Goal: Transaction & Acquisition: Purchase product/service

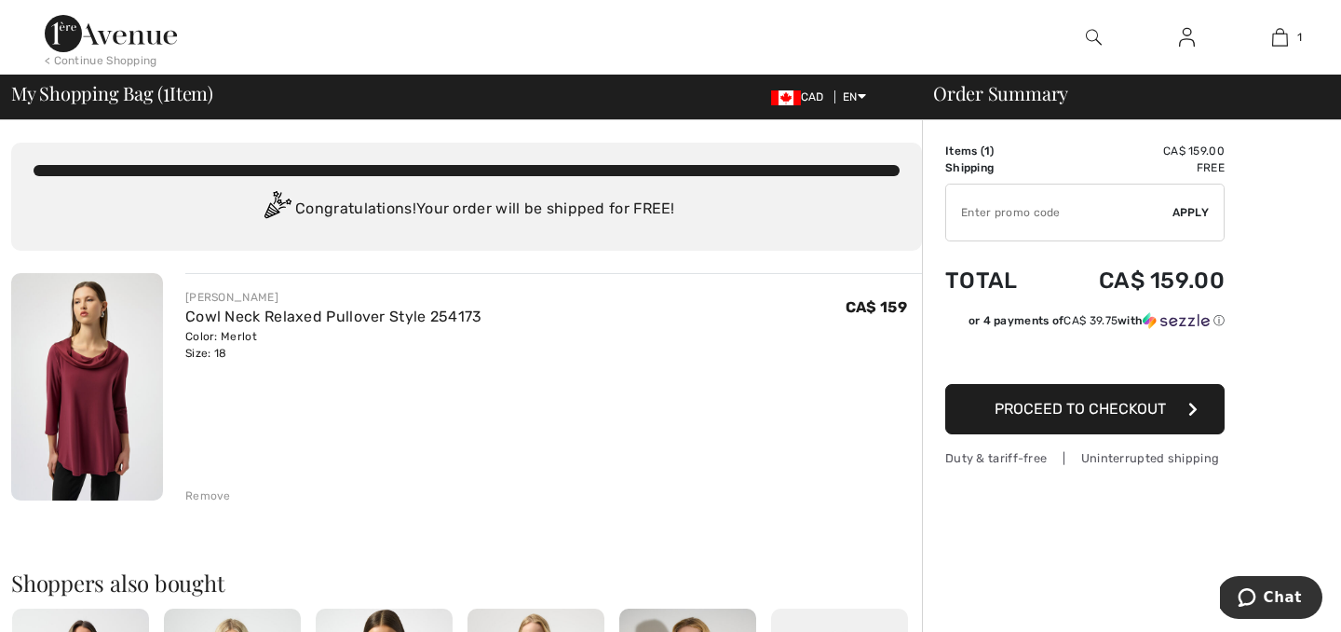
click at [1057, 405] on span "Proceed to Checkout" at bounding box center [1080, 409] width 171 height 18
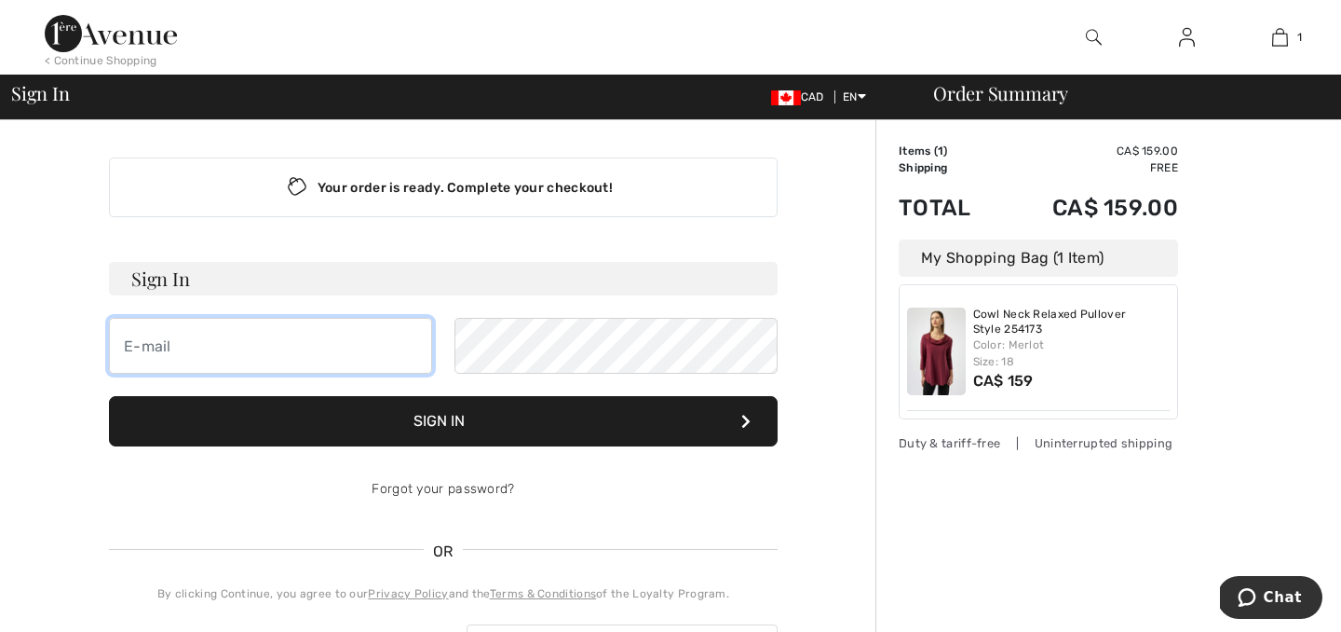
click at [313, 341] on input "email" at bounding box center [270, 346] width 323 height 56
type input "[EMAIL_ADDRESS][DOMAIN_NAME]"
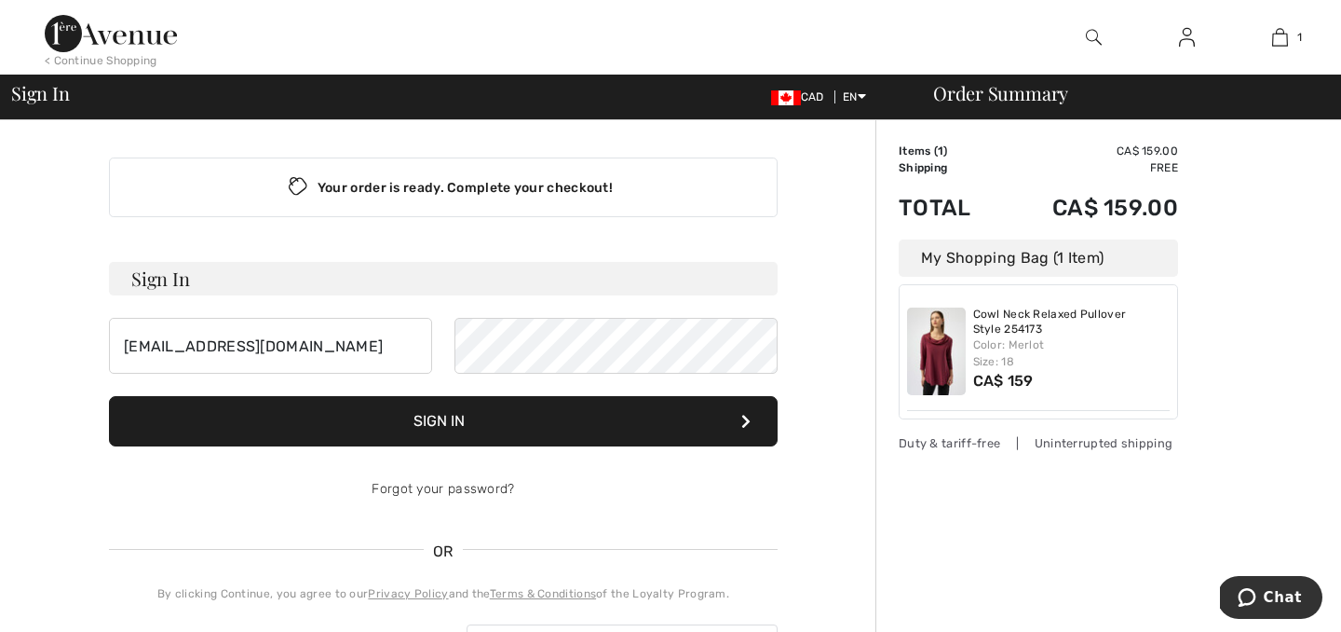
click at [498, 424] on button "Sign In" at bounding box center [443, 421] width 669 height 50
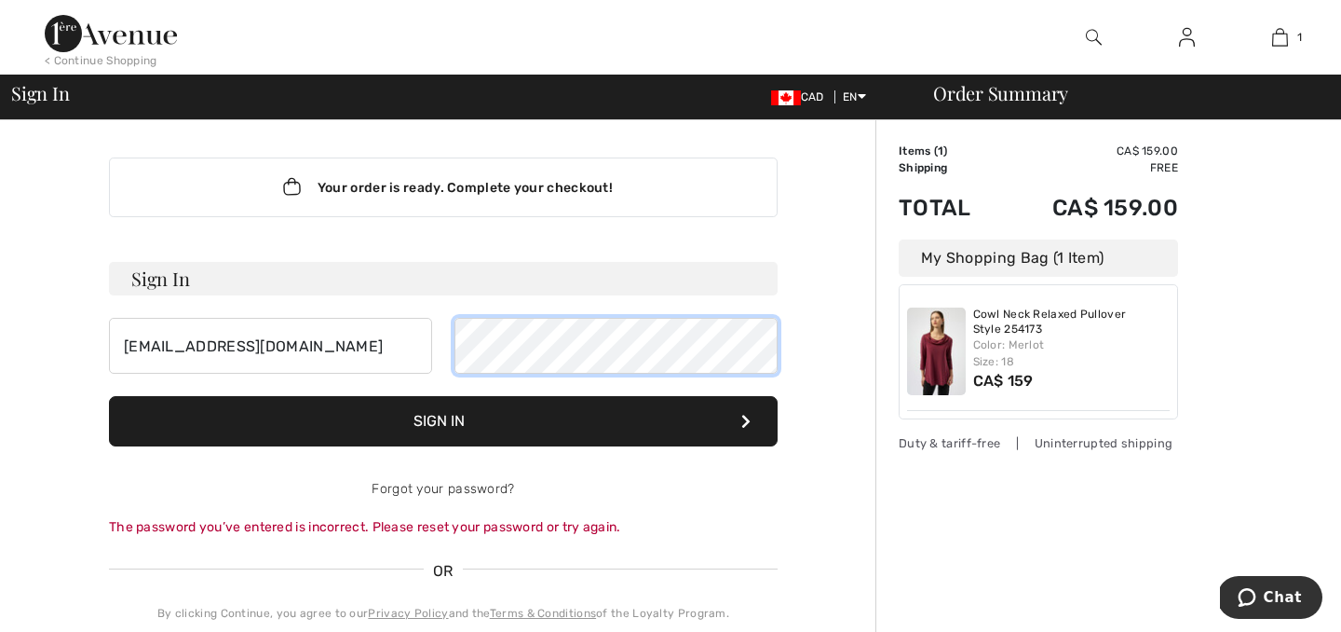
click at [109, 396] on button "Sign In" at bounding box center [443, 421] width 669 height 50
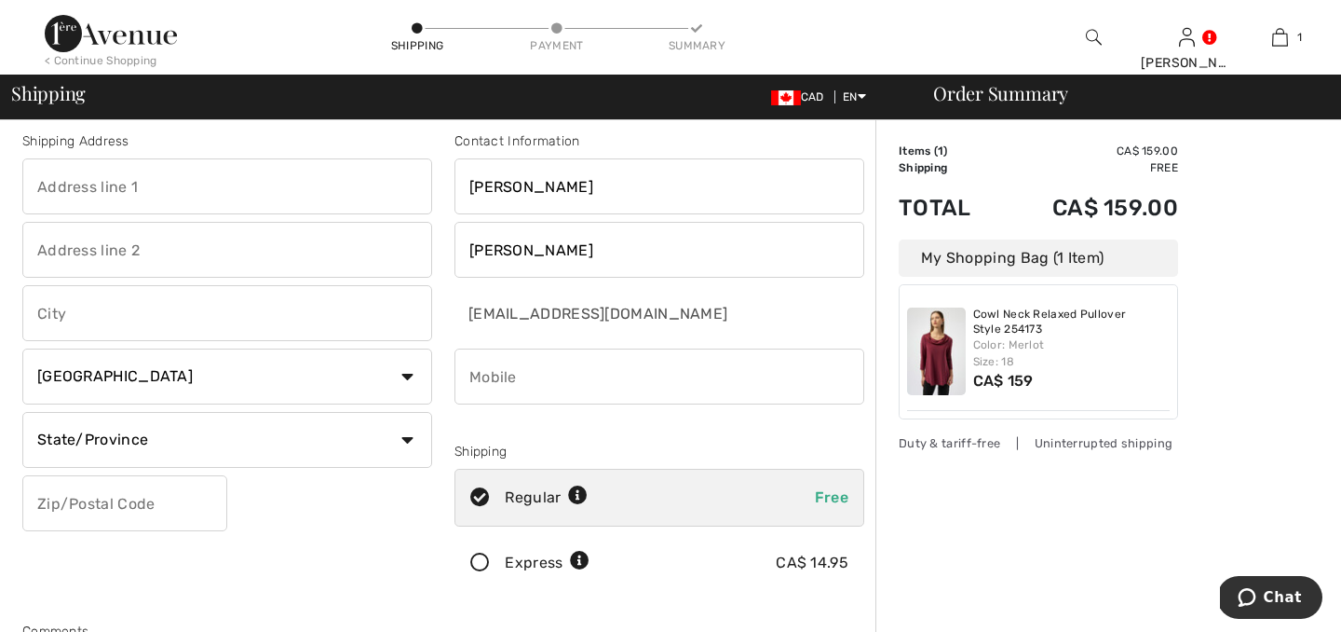
scroll to position [12, 0]
click at [237, 193] on input "text" at bounding box center [227, 185] width 410 height 56
type input "104 Thousand Islands Parkway"
type input "Unit 231"
type input "Gananoque"
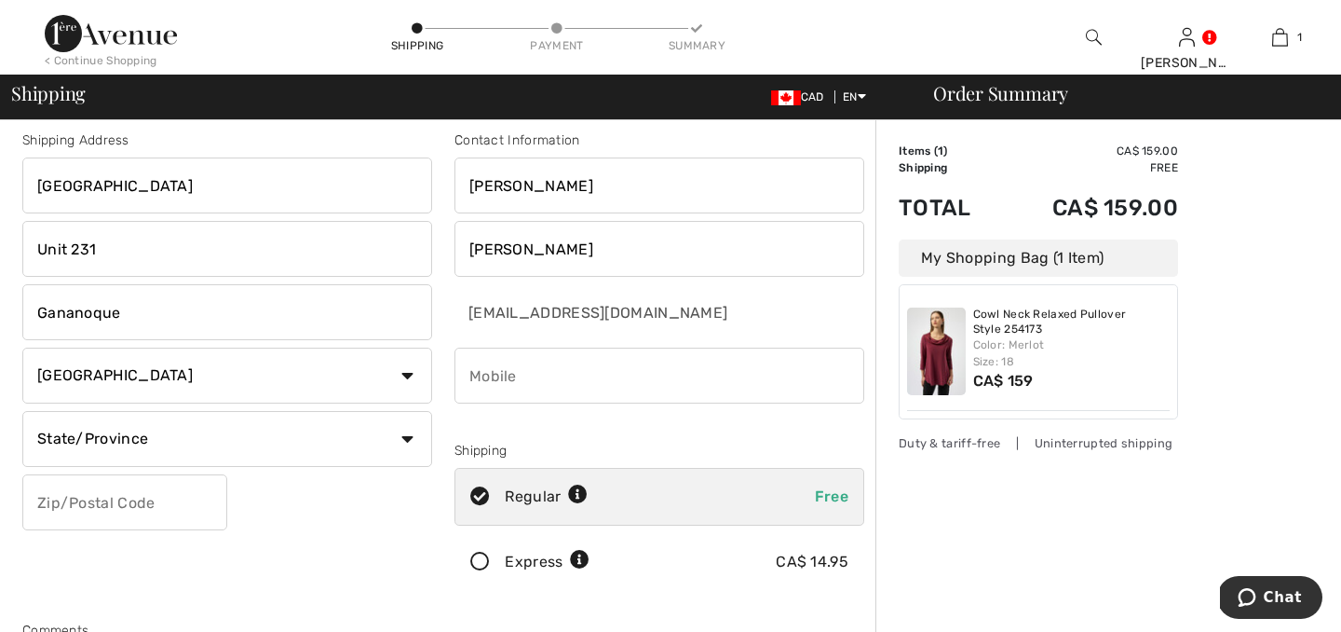
select select "ON"
type input "K7G 2V4"
type input "6133825521"
type input "K7G2V4"
click at [120, 246] on input "Unit 231" at bounding box center [227, 249] width 410 height 56
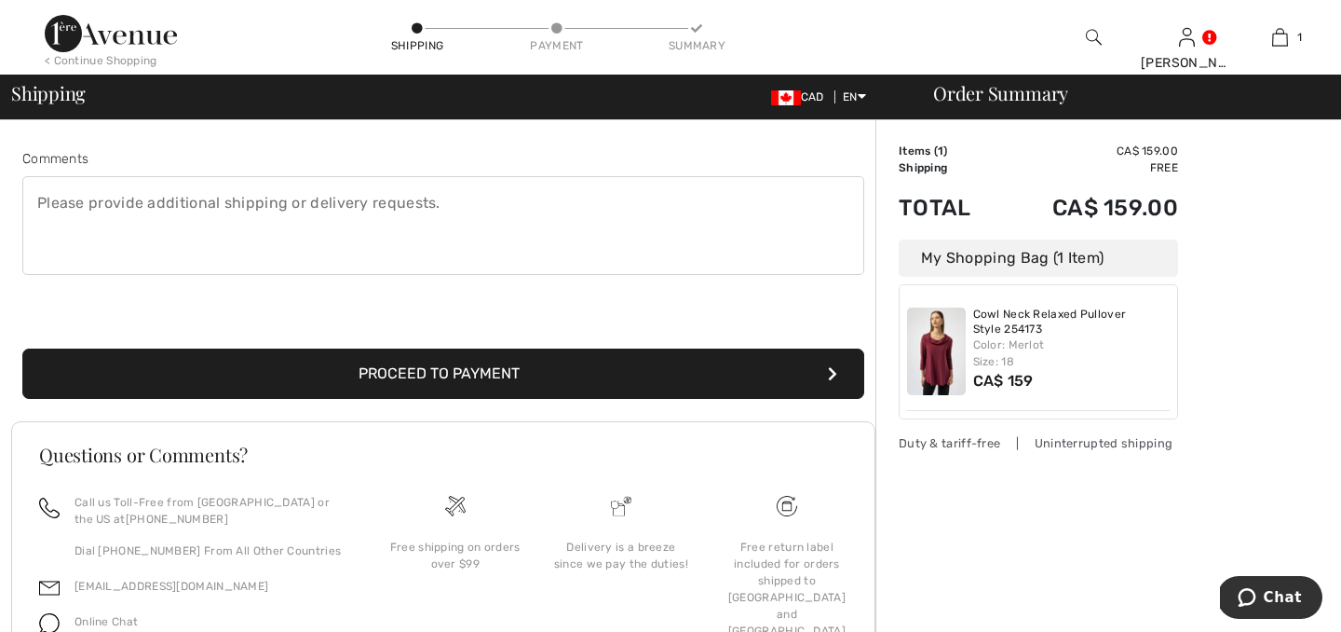
scroll to position [556, 0]
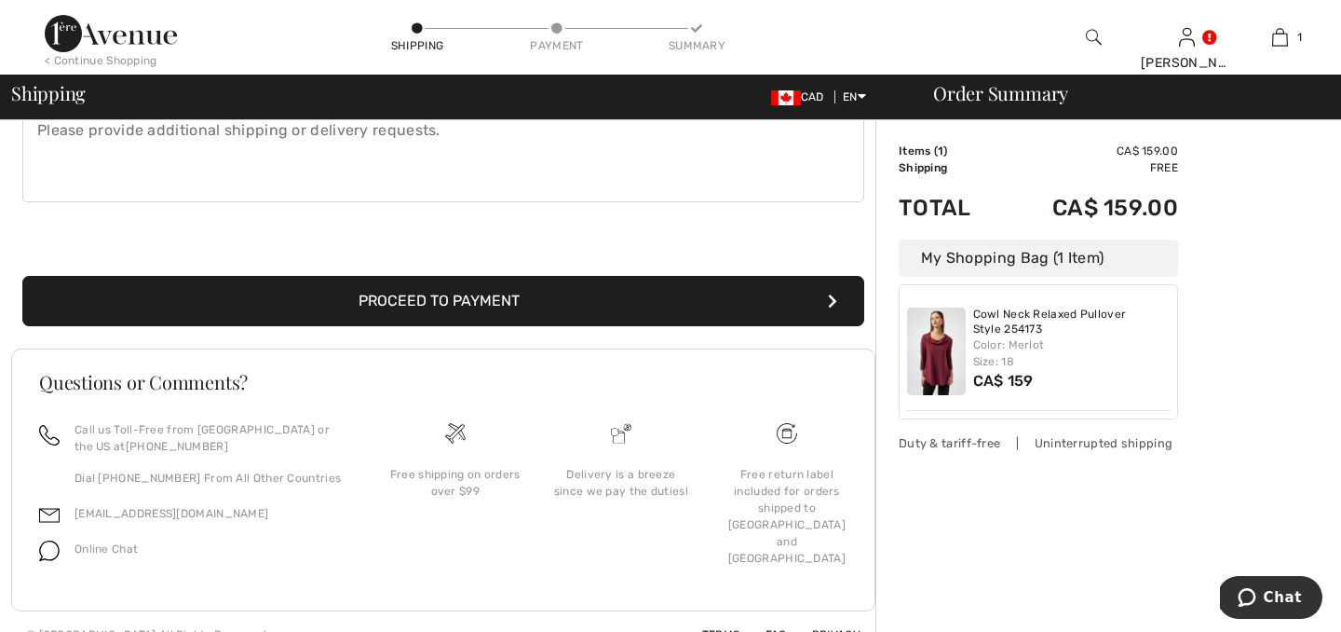
type input "Unit 354"
click at [443, 305] on button "Proceed to Payment" at bounding box center [443, 301] width 842 height 50
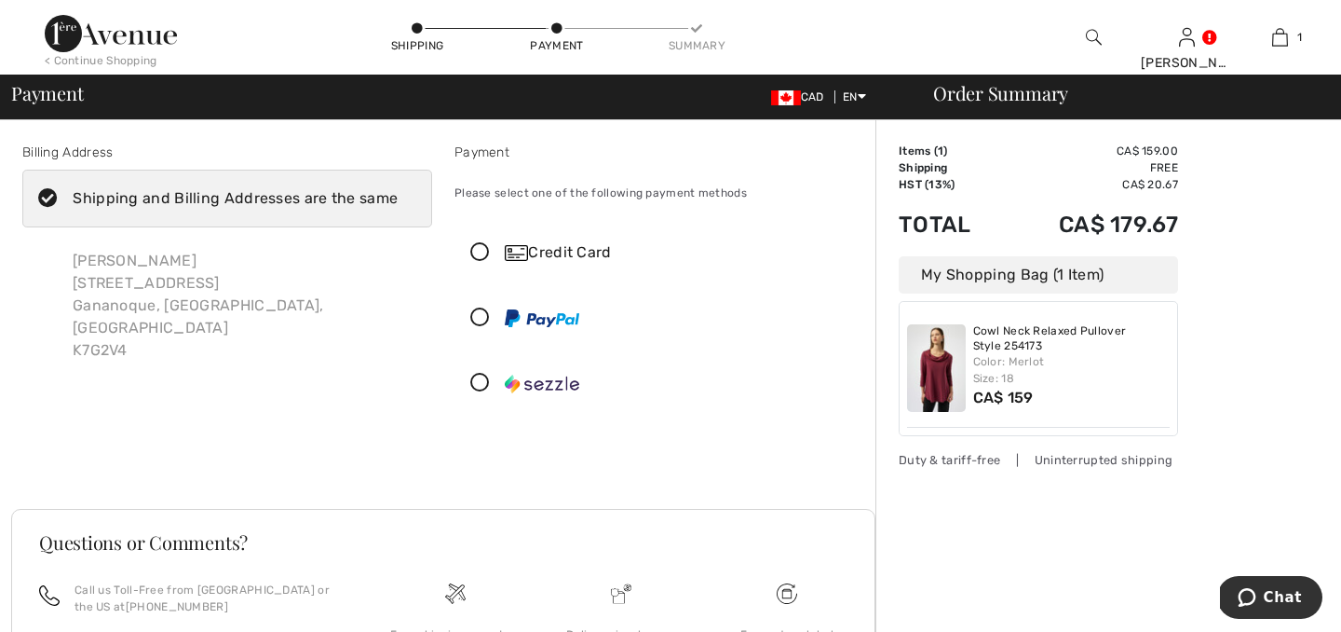
click at [482, 252] on icon at bounding box center [480, 253] width 49 height 20
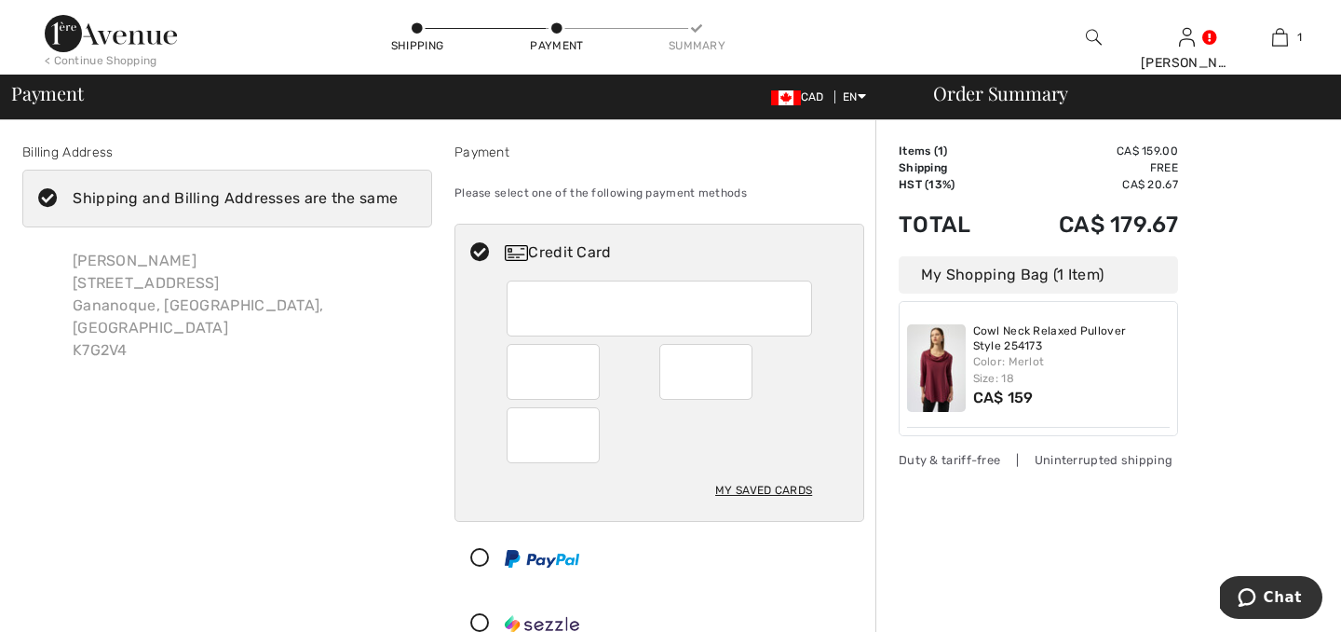
click at [591, 332] on div at bounding box center [660, 308] width 306 height 56
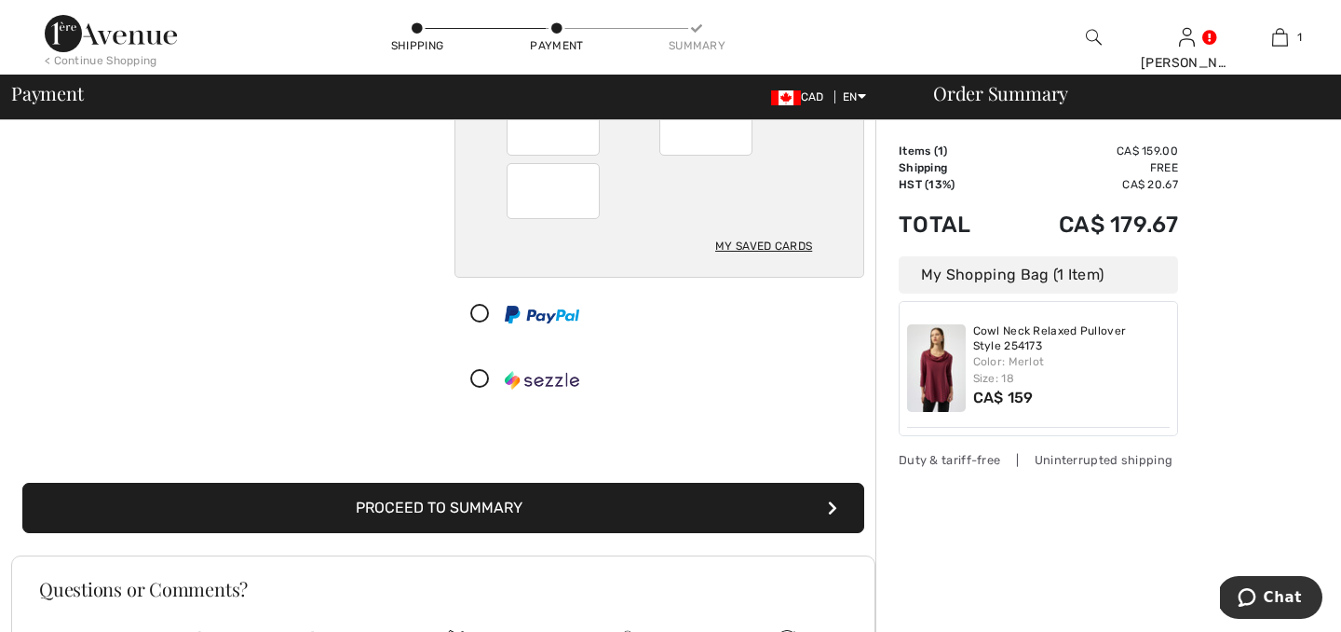
scroll to position [248, 0]
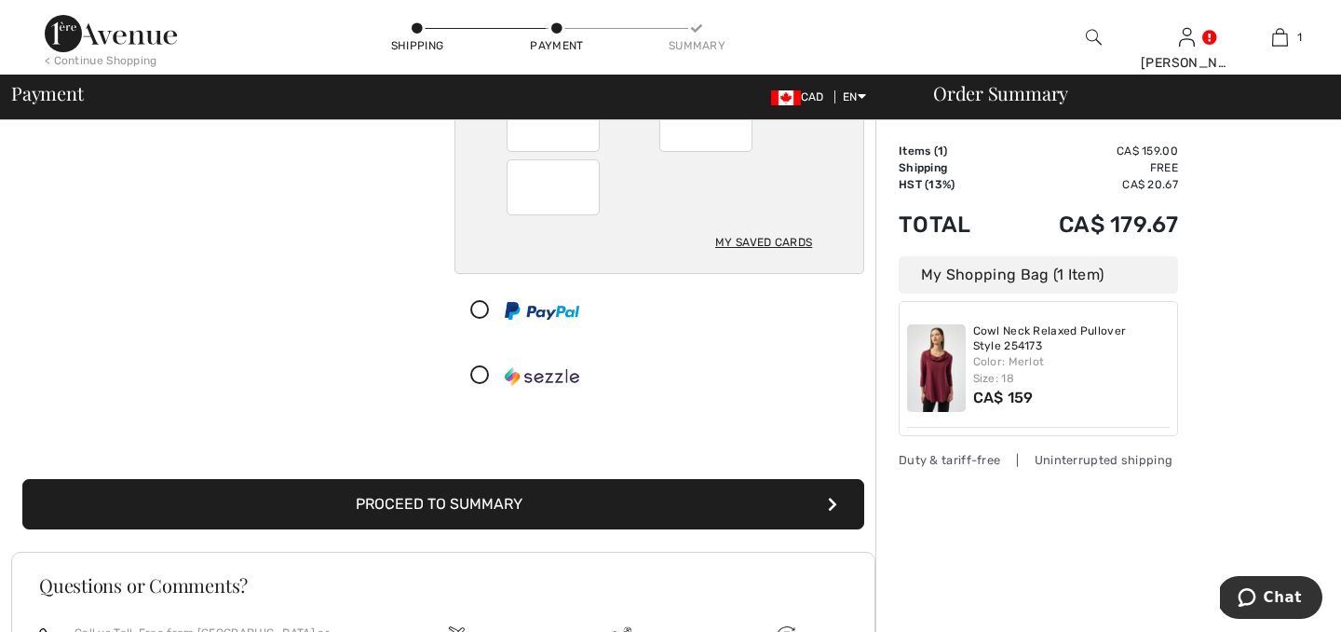
click at [497, 501] on button "Proceed to Summary" at bounding box center [443, 504] width 842 height 50
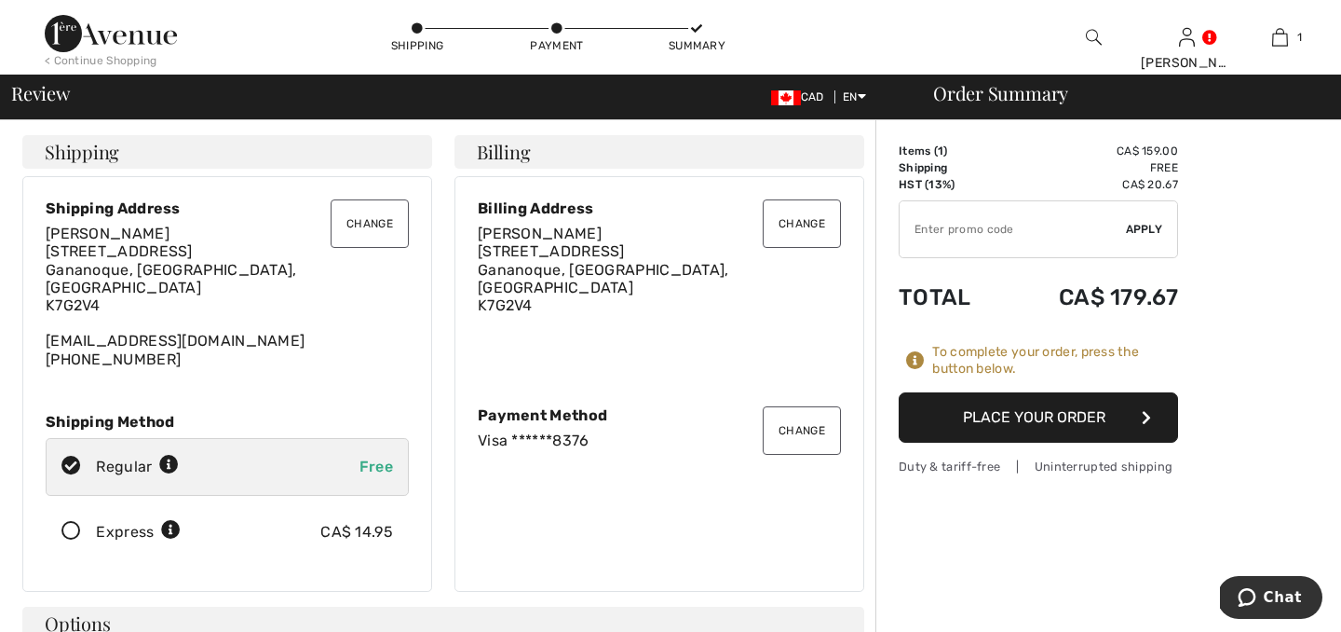
click at [990, 420] on button "Place Your Order" at bounding box center [1038, 417] width 279 height 50
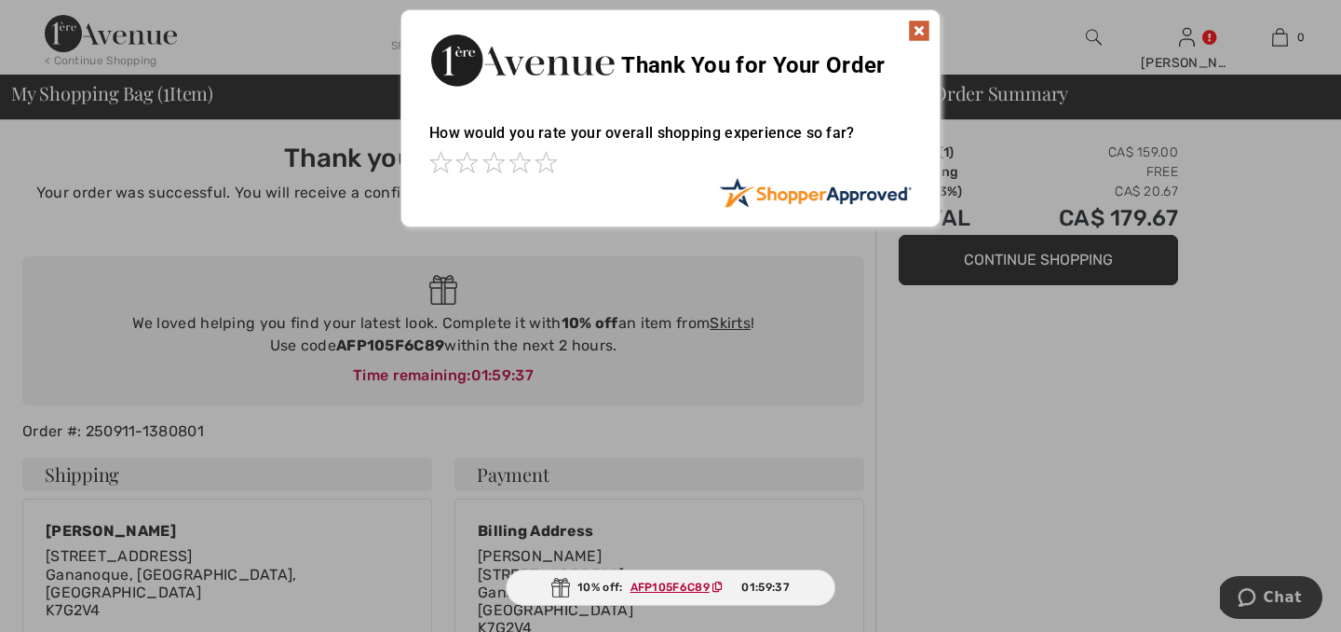
click at [919, 25] on img at bounding box center [919, 31] width 22 height 22
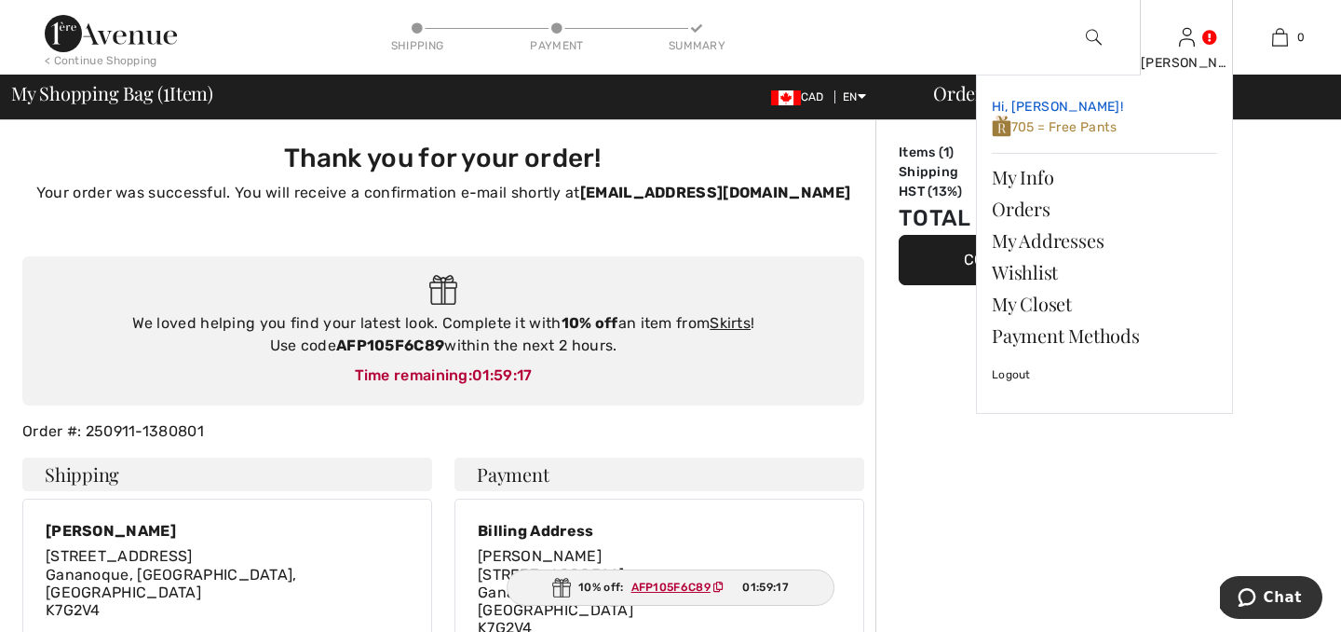
click at [1046, 124] on span "705 = Free Pants" at bounding box center [1054, 127] width 125 height 16
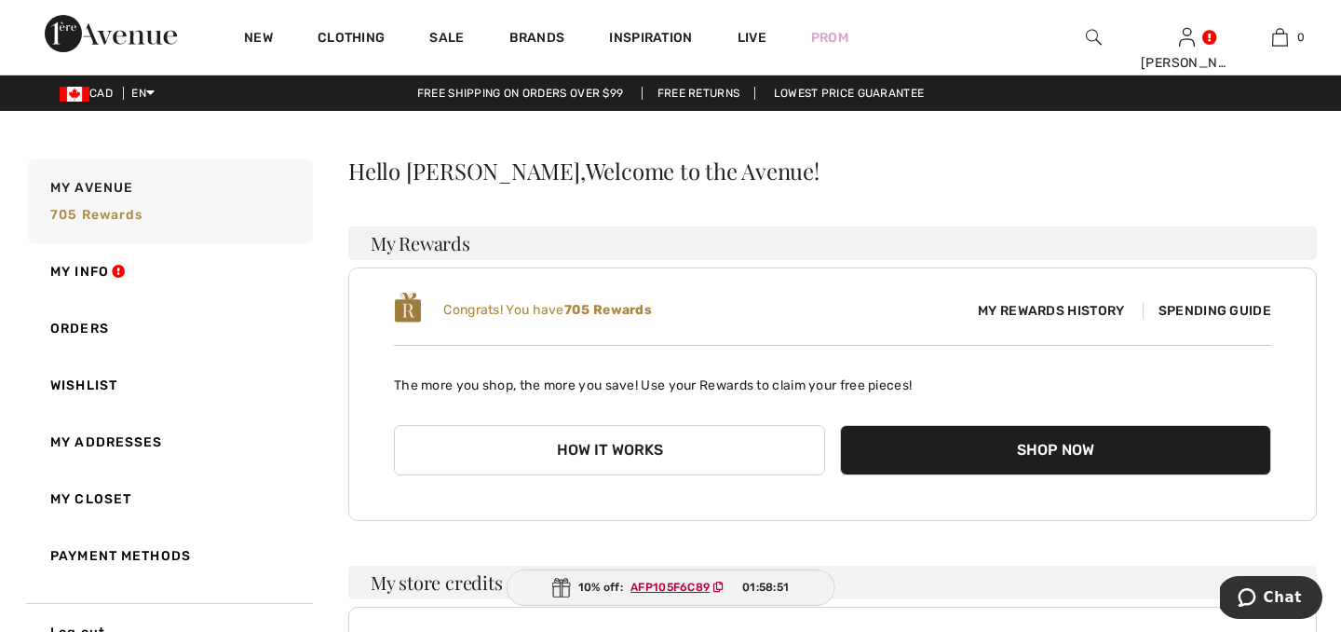
click at [1212, 307] on span "Spending Guide" at bounding box center [1207, 311] width 129 height 16
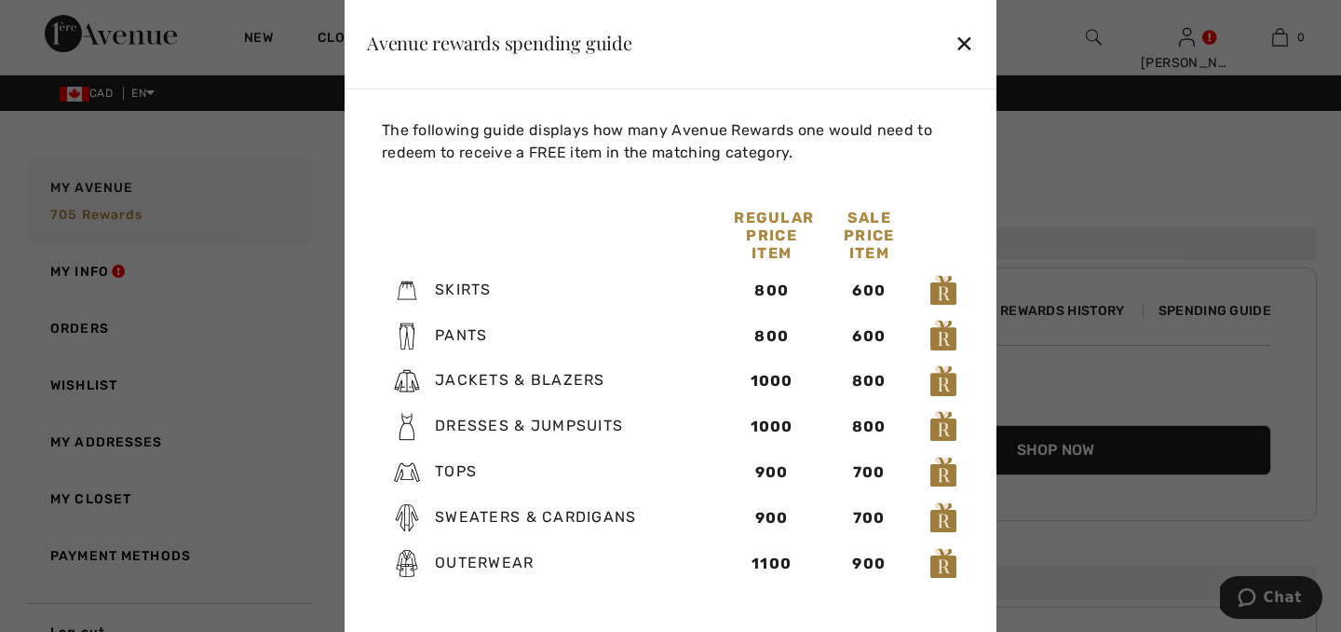
click at [970, 38] on div "✕" at bounding box center [965, 41] width 20 height 39
